Goal: Information Seeking & Learning: Learn about a topic

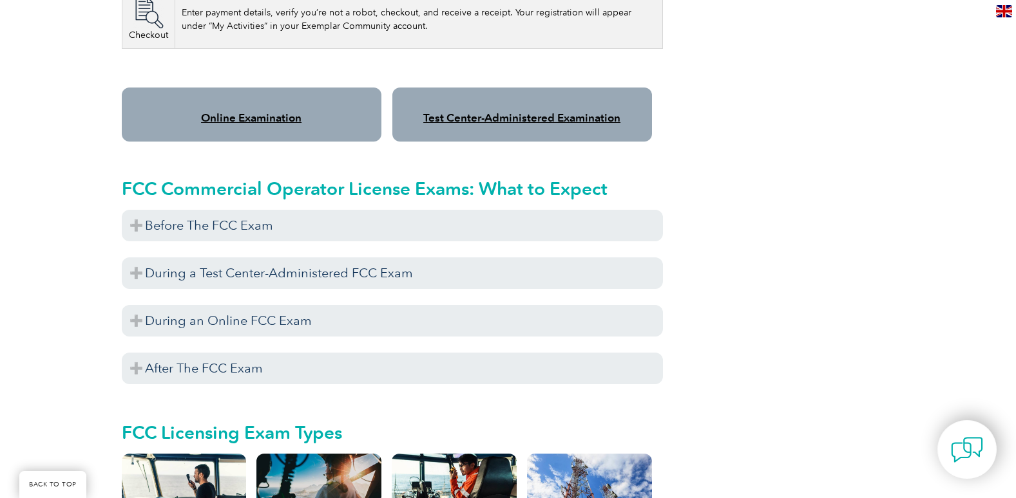
scroll to position [1075, 0]
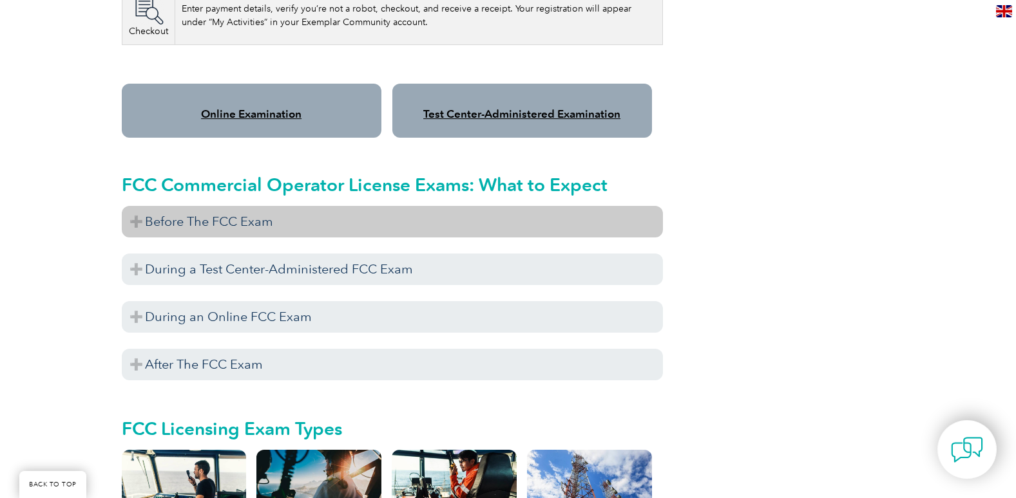
click at [195, 211] on h3 "Before The FCC Exam" at bounding box center [392, 222] width 541 height 32
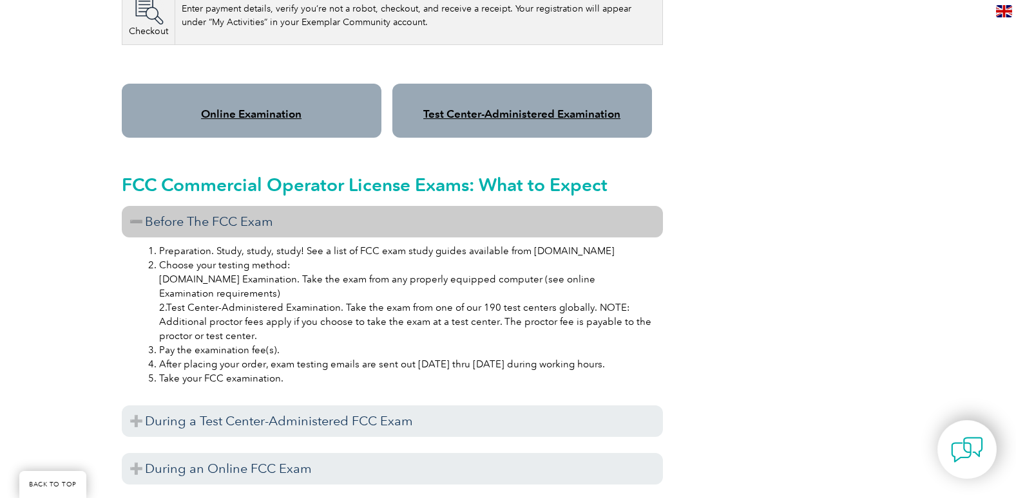
click at [100, 285] on div "Please note As of [DATE], the FCC has implemented application fees for licensin…" at bounding box center [508, 215] width 1016 height 2012
click at [137, 209] on h3 "Before The FCC Exam" at bounding box center [392, 222] width 541 height 32
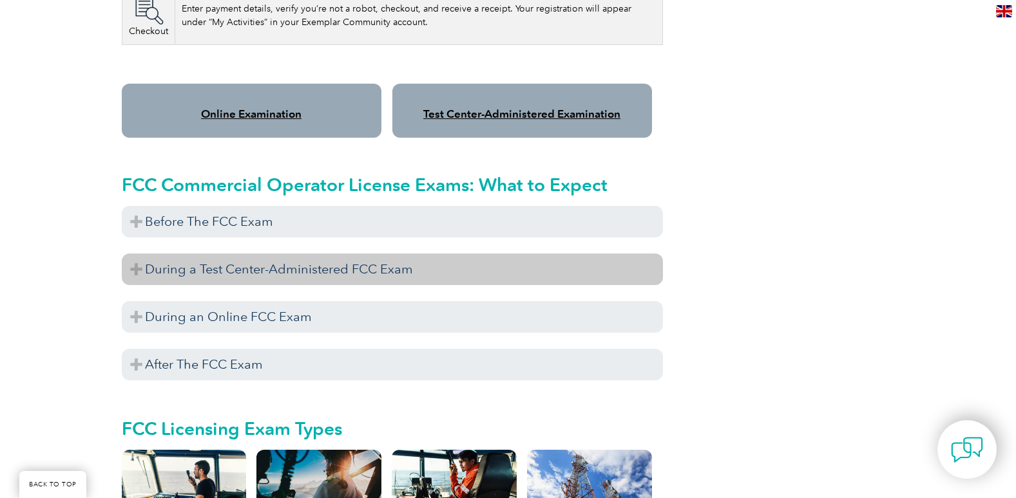
click at [160, 254] on h3 "During a Test Center-Administered FCC Exam" at bounding box center [392, 270] width 541 height 32
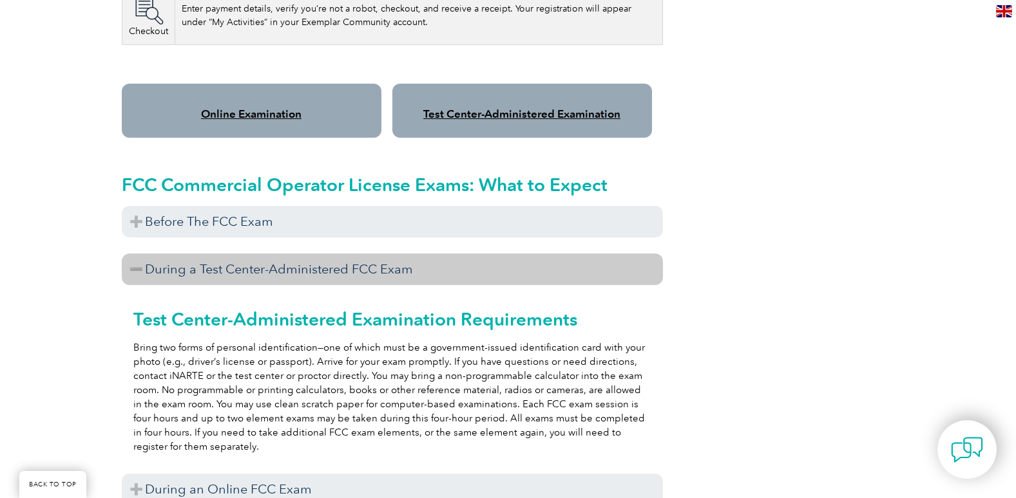
click at [160, 254] on h3 "During a Test Center-Administered FCC Exam" at bounding box center [392, 270] width 541 height 32
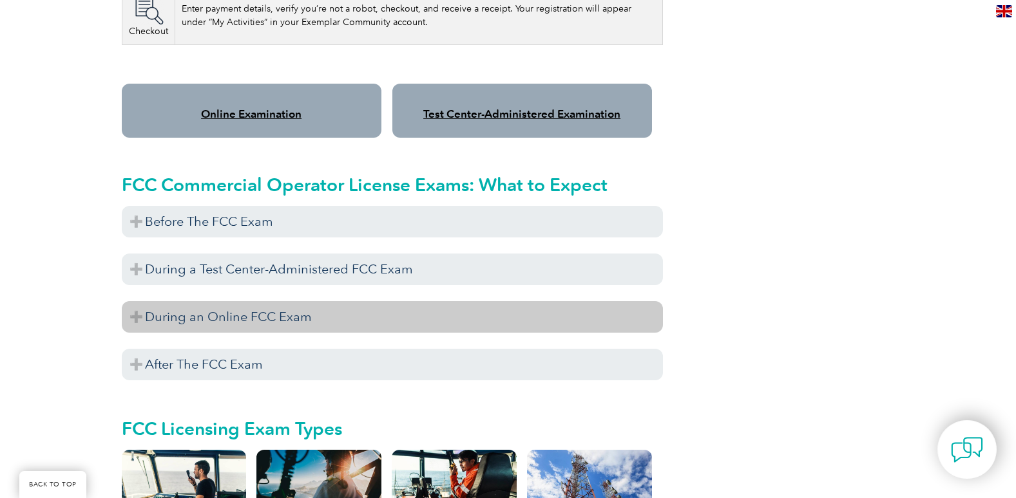
click at [170, 308] on h3 "During an Online FCC Exam" at bounding box center [392, 317] width 541 height 32
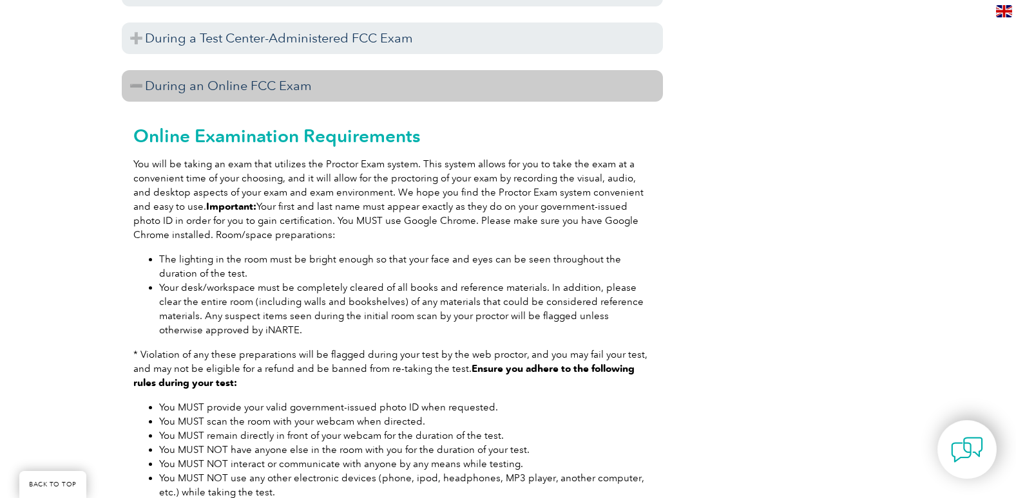
scroll to position [1302, 0]
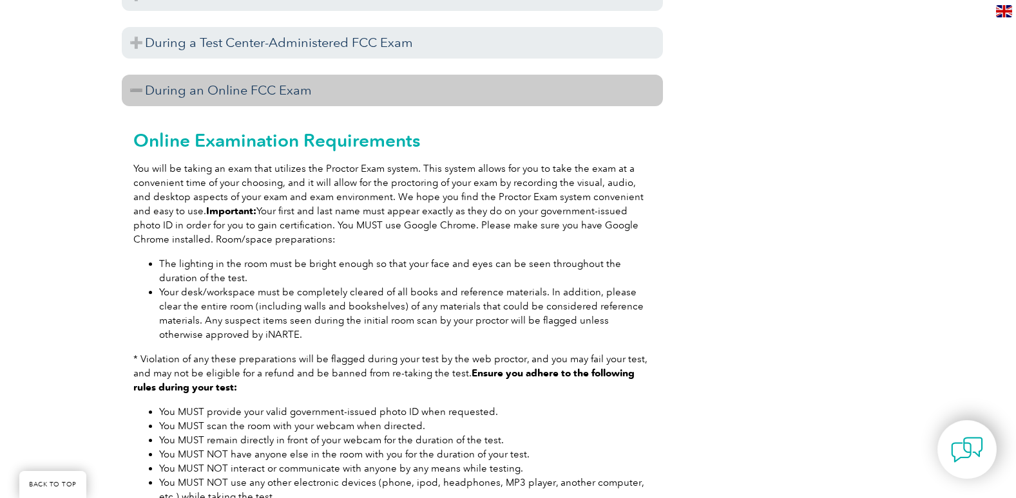
click at [135, 75] on h3 "During an Online FCC Exam" at bounding box center [392, 91] width 541 height 32
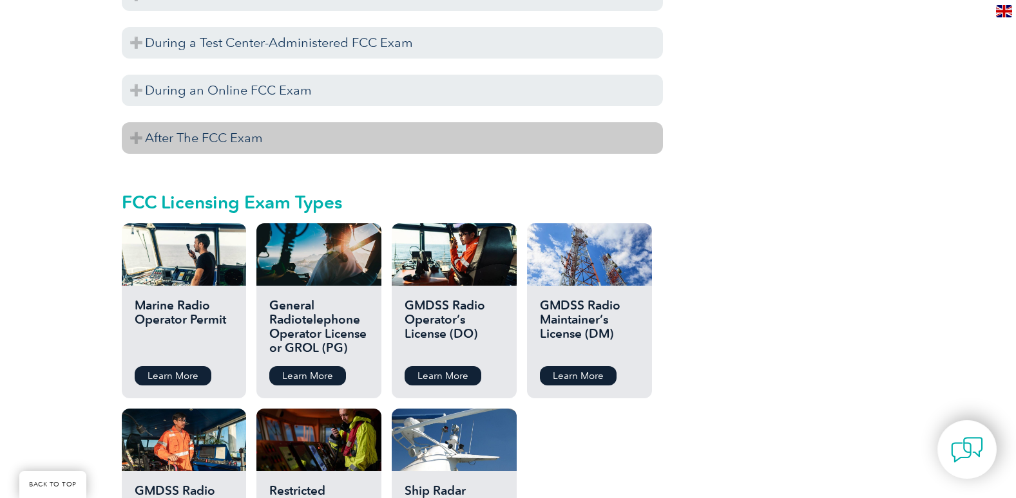
click at [152, 123] on h3 "After The FCC Exam" at bounding box center [392, 138] width 541 height 32
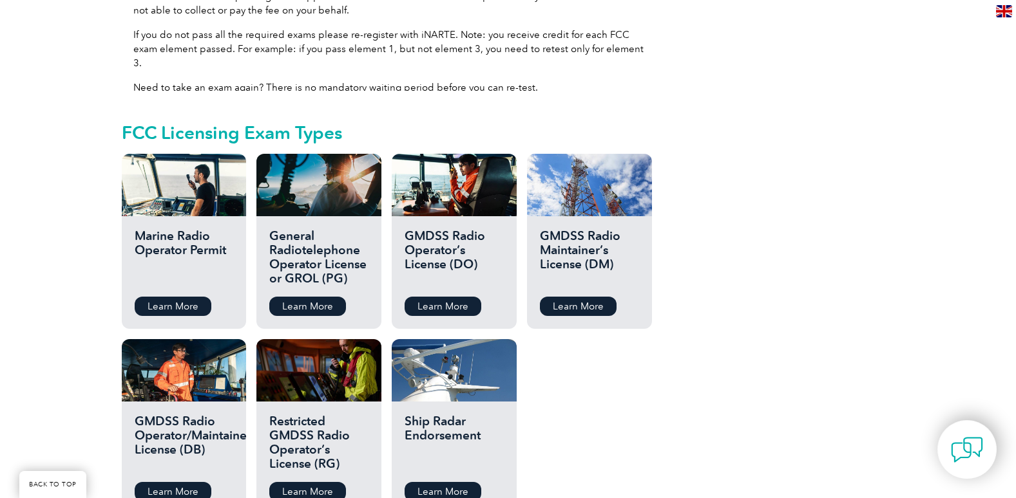
scroll to position [1535, 0]
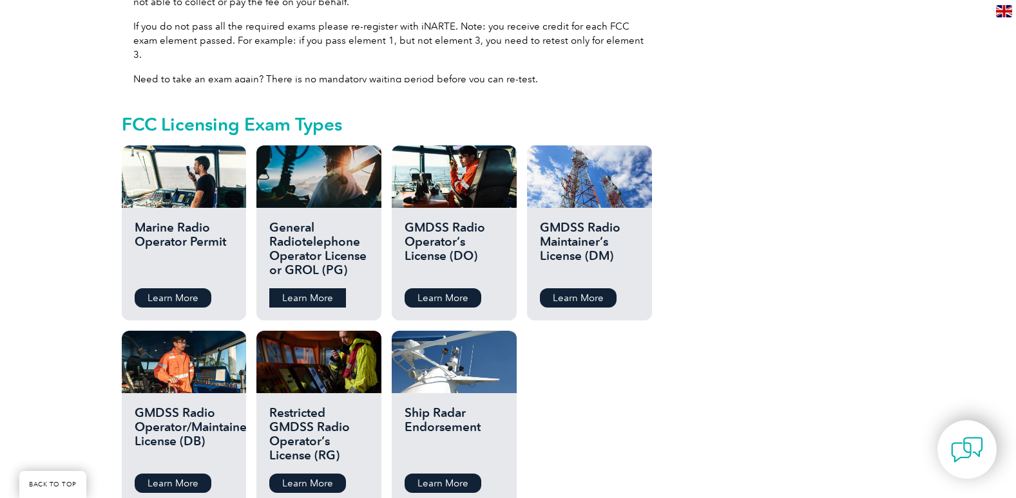
click at [290, 289] on link "Learn More" at bounding box center [307, 298] width 77 height 19
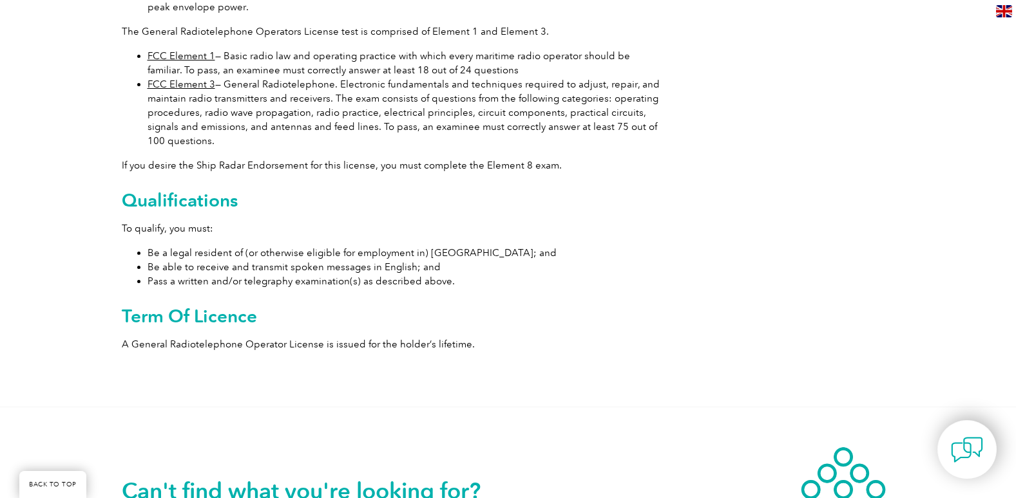
scroll to position [480, 0]
click at [225, 53] on li "FCC Element 1 — Basic radio law and operating practice with which every maritim…" at bounding box center [404, 62] width 515 height 28
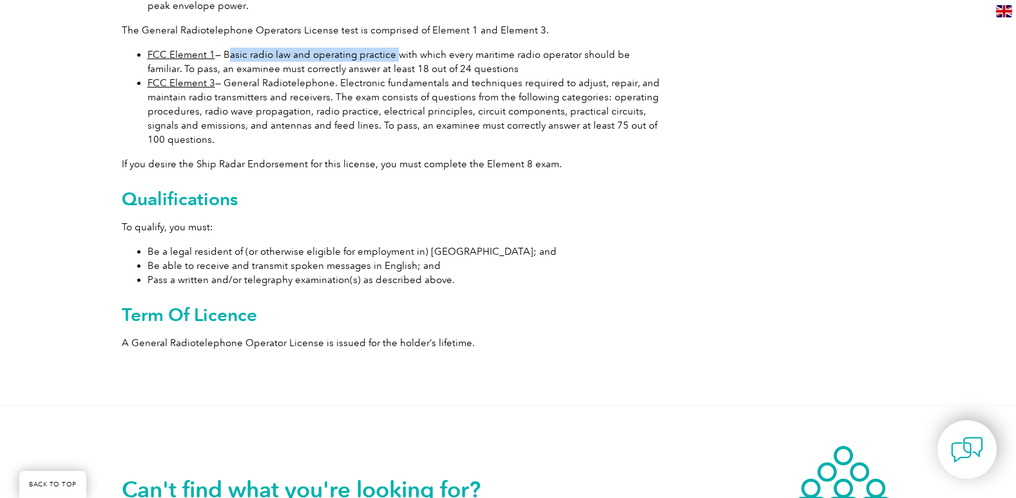
drag, startPoint x: 223, startPoint y: 53, endPoint x: 392, endPoint y: 56, distance: 168.1
click at [392, 56] on li "FCC Element 1 — Basic radio law and operating practice with which every maritim…" at bounding box center [404, 62] width 515 height 28
copy li "Basic radio law and operating practice"
